Goal: Information Seeking & Learning: Learn about a topic

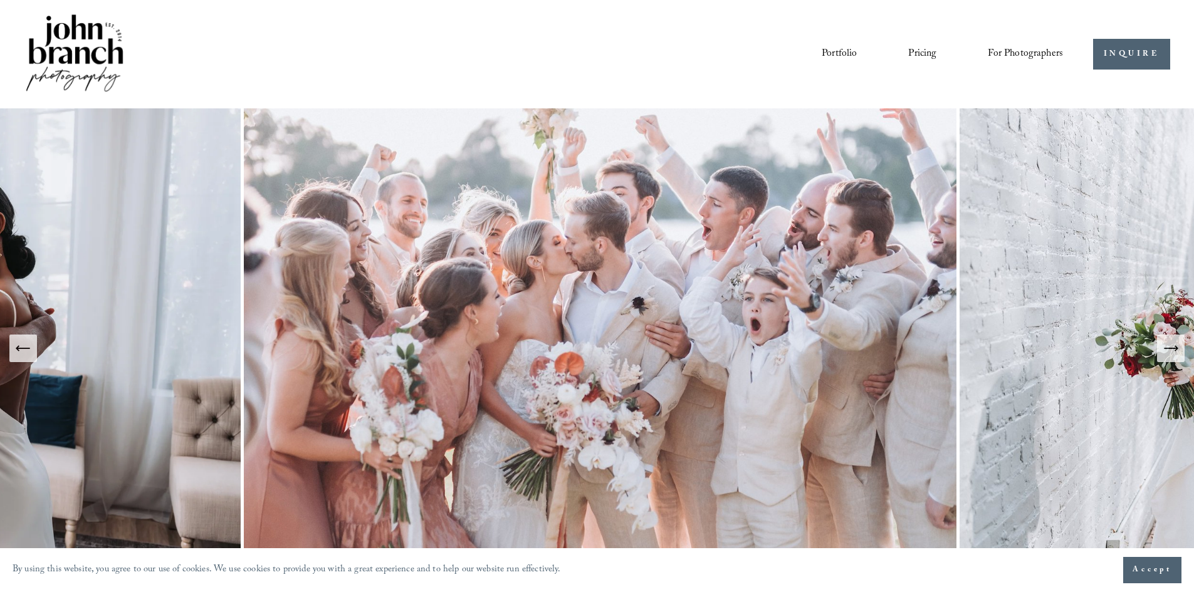
click at [1043, 55] on span "For Photographers" at bounding box center [1025, 54] width 75 height 19
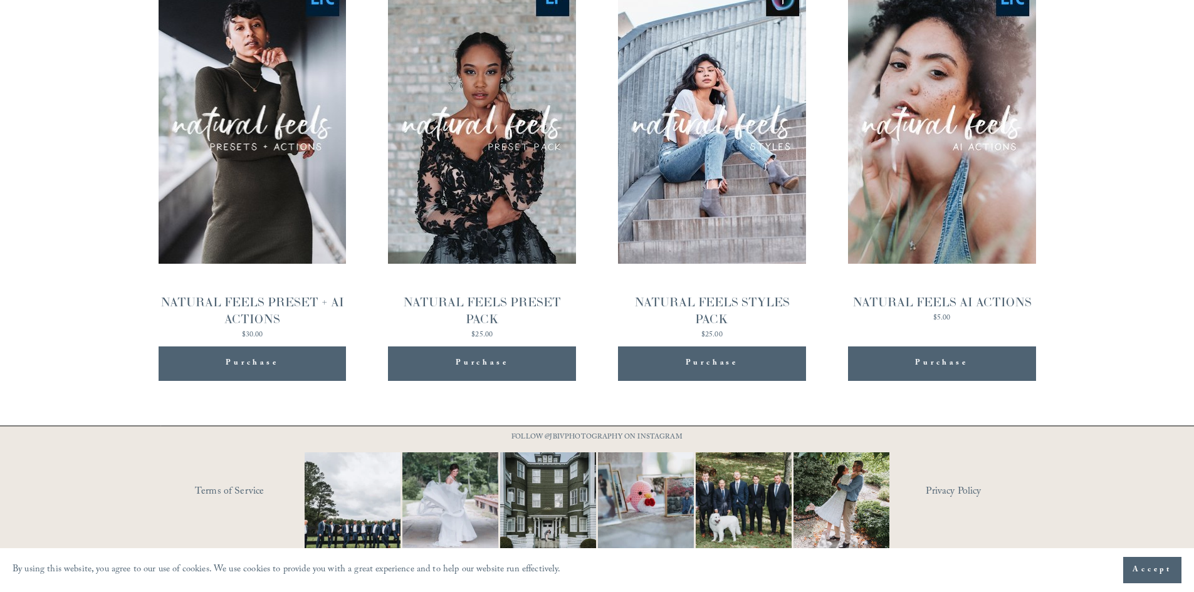
scroll to position [1413, 0]
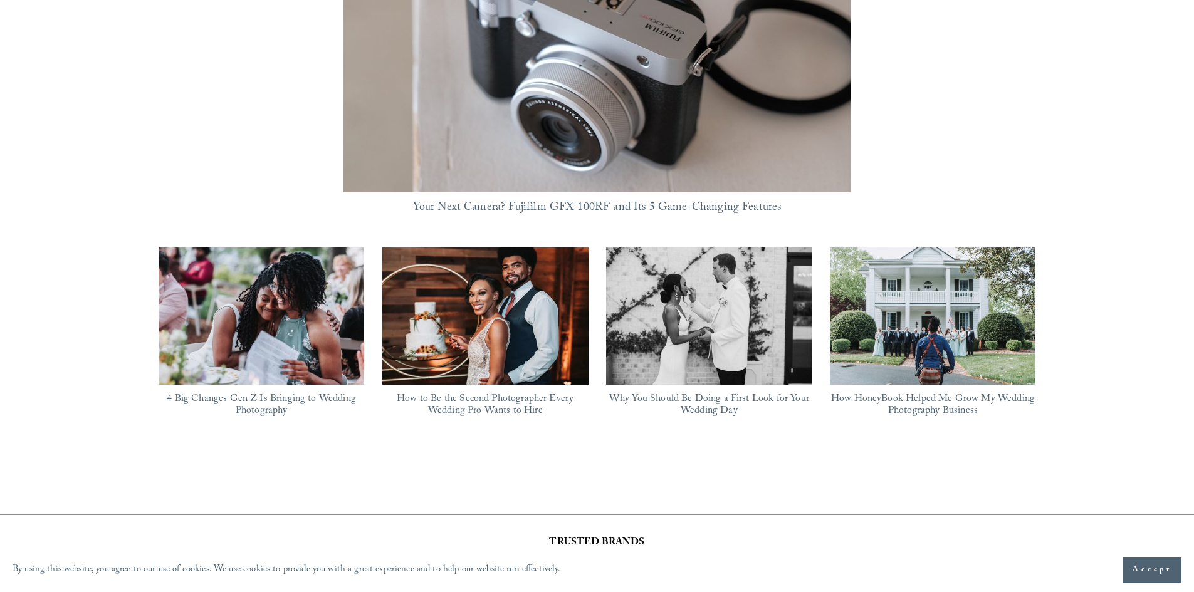
scroll to position [1066, 0]
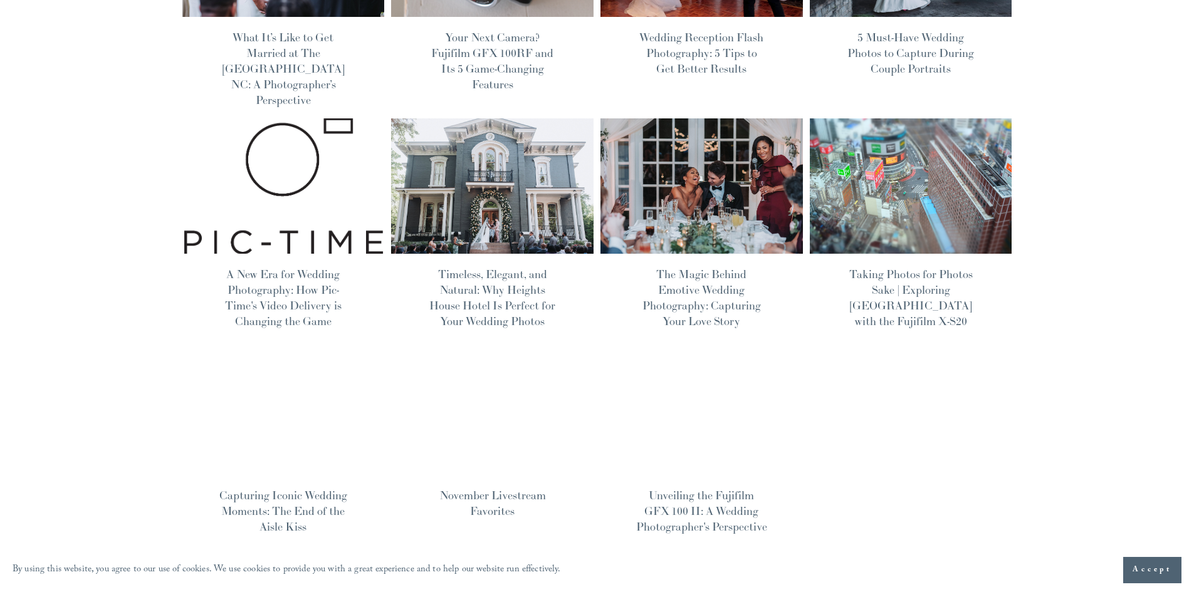
scroll to position [501, 0]
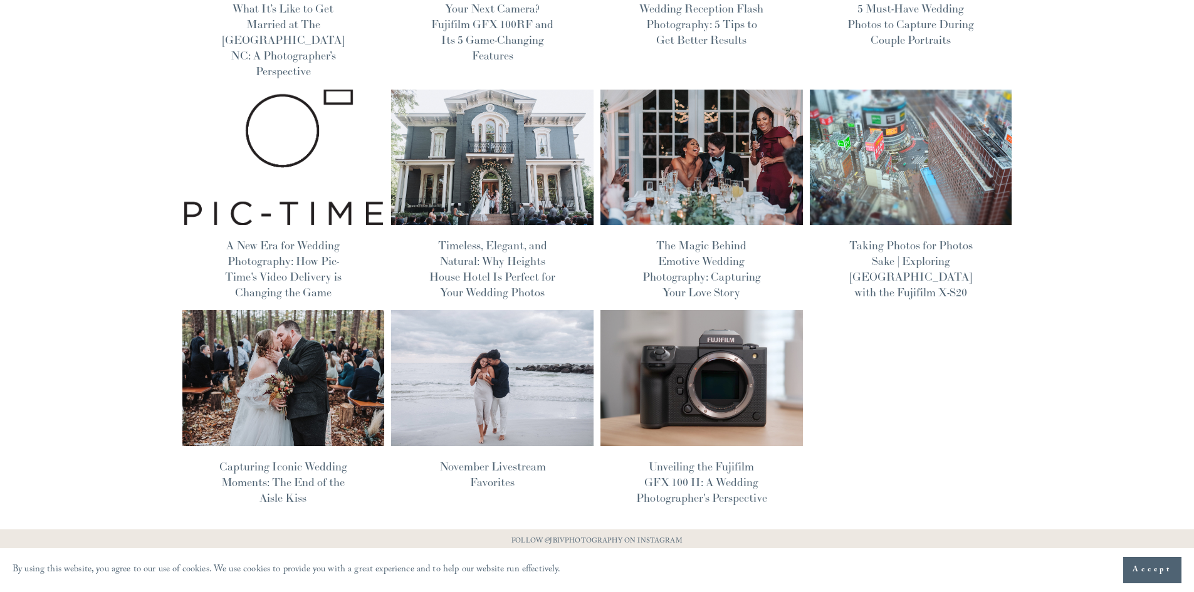
click at [1083, 374] on div "Wedding Photography Tips John Branch IV 8/25/25 Wedding Photography Tips John B…" at bounding box center [597, 68] width 1194 height 923
